Goal: Transaction & Acquisition: Obtain resource

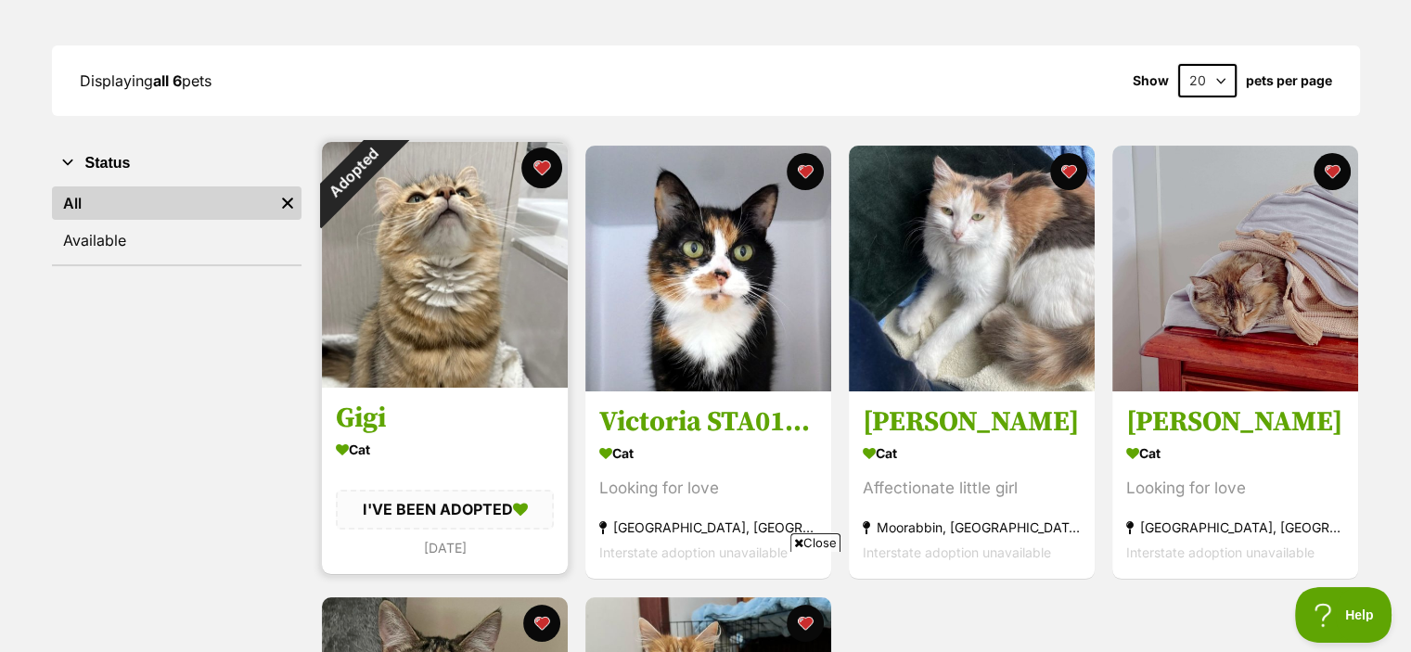
click at [538, 161] on button "favourite" at bounding box center [541, 168] width 41 height 41
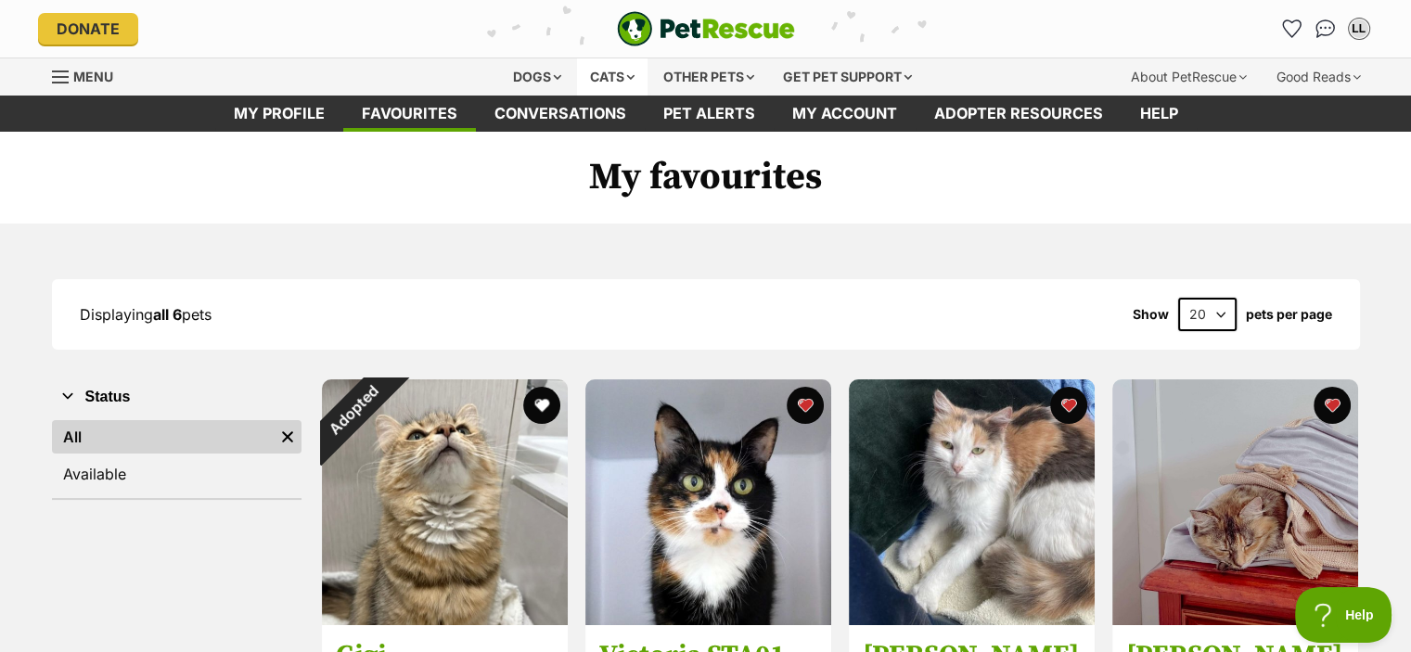
click at [617, 65] on div "Cats" at bounding box center [612, 76] width 71 height 37
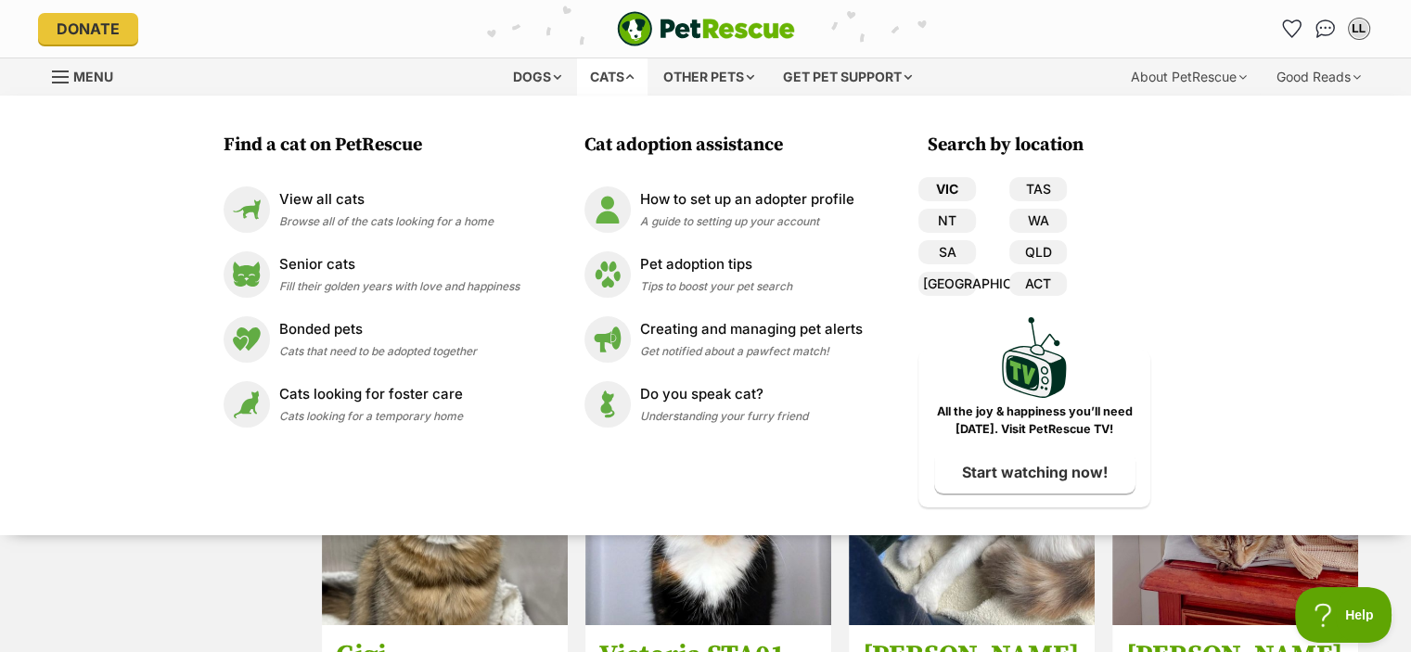
click at [972, 178] on link "VIC" at bounding box center [948, 189] width 58 height 24
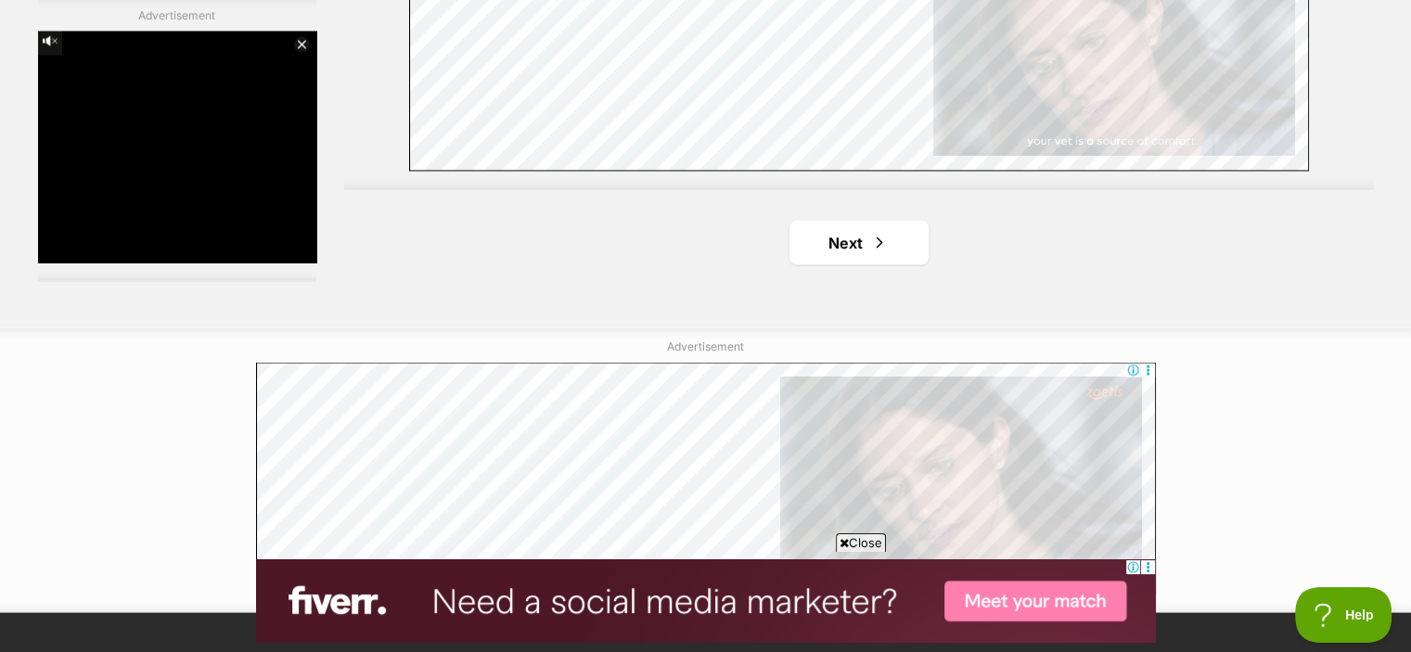
scroll to position [3479, 0]
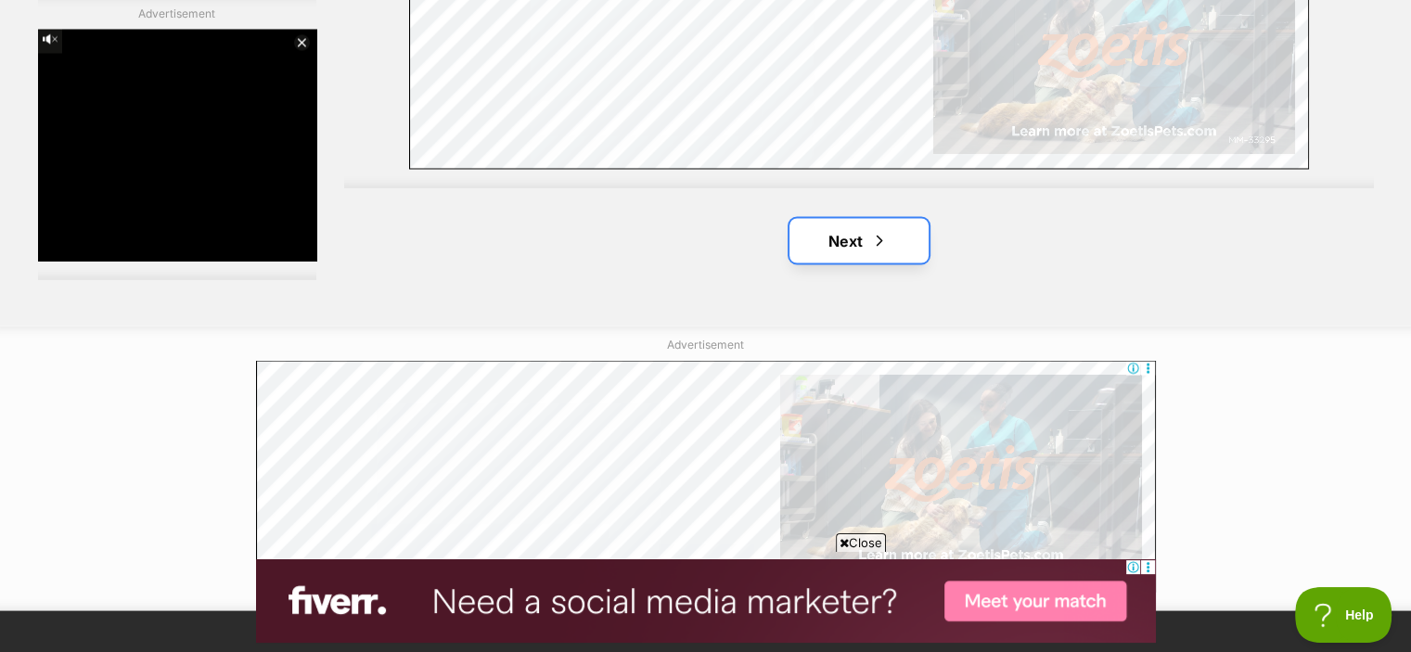
click at [863, 238] on link "Next" at bounding box center [859, 240] width 139 height 45
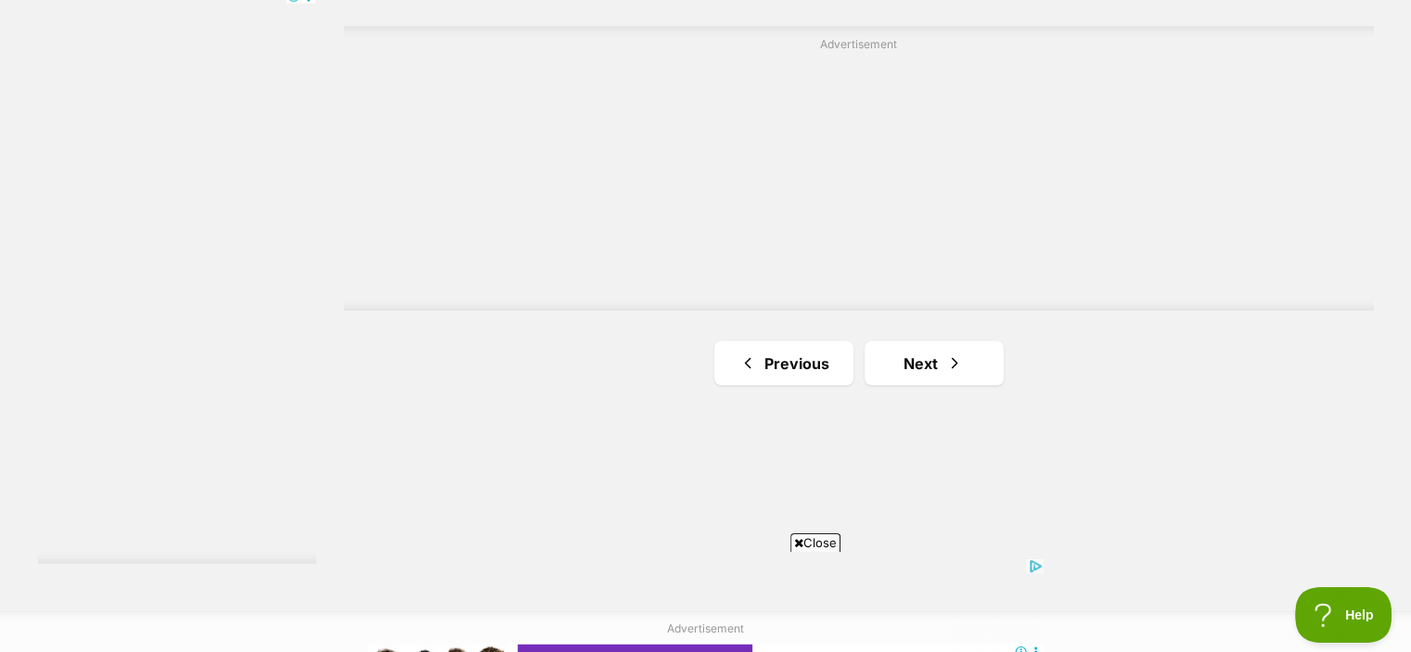
scroll to position [3359, 0]
click at [935, 352] on link "Next" at bounding box center [934, 361] width 139 height 45
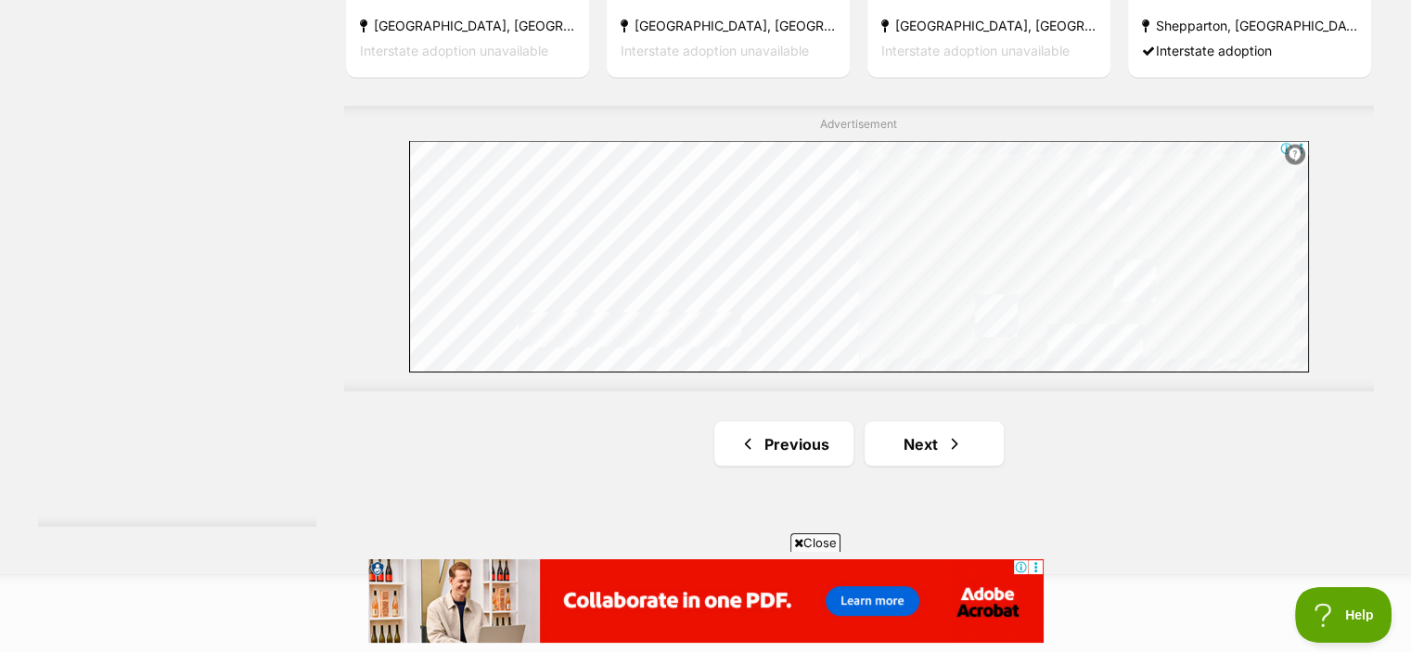
scroll to position [3398, 0]
click at [942, 443] on link "Next" at bounding box center [934, 440] width 139 height 45
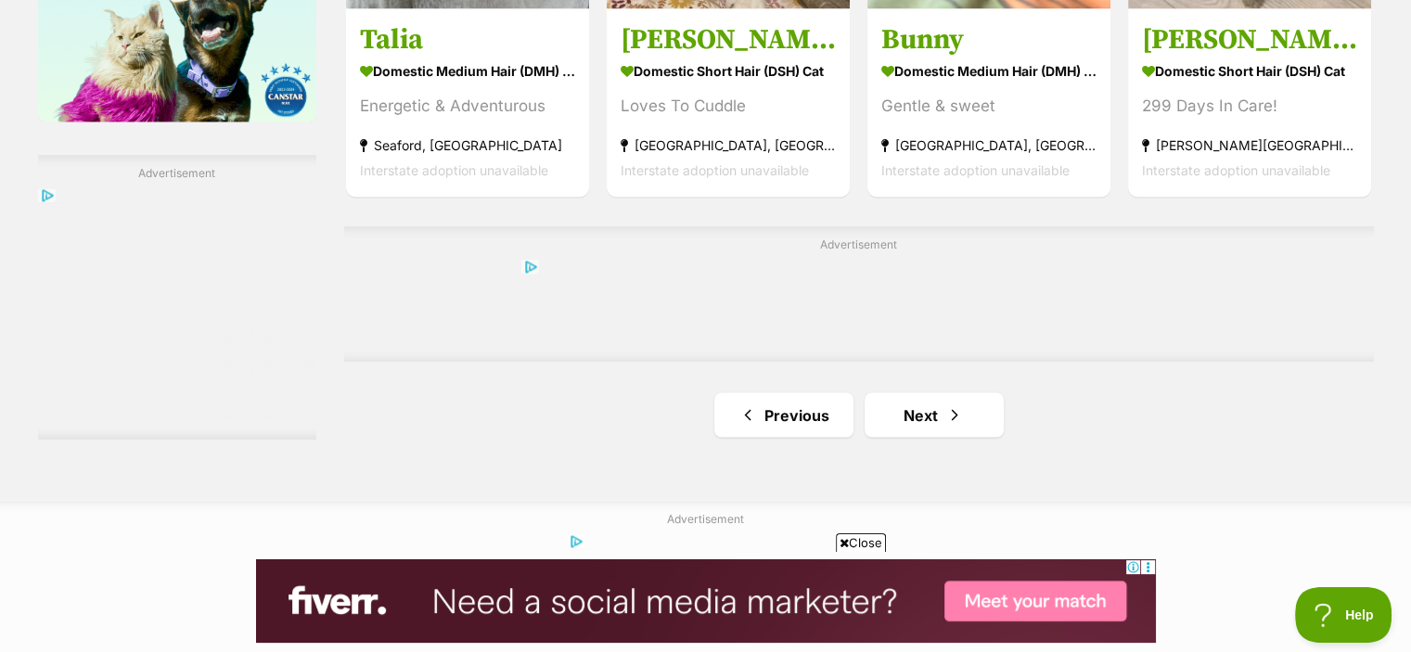
scroll to position [3161, 0]
